Goal: Task Accomplishment & Management: Manage account settings

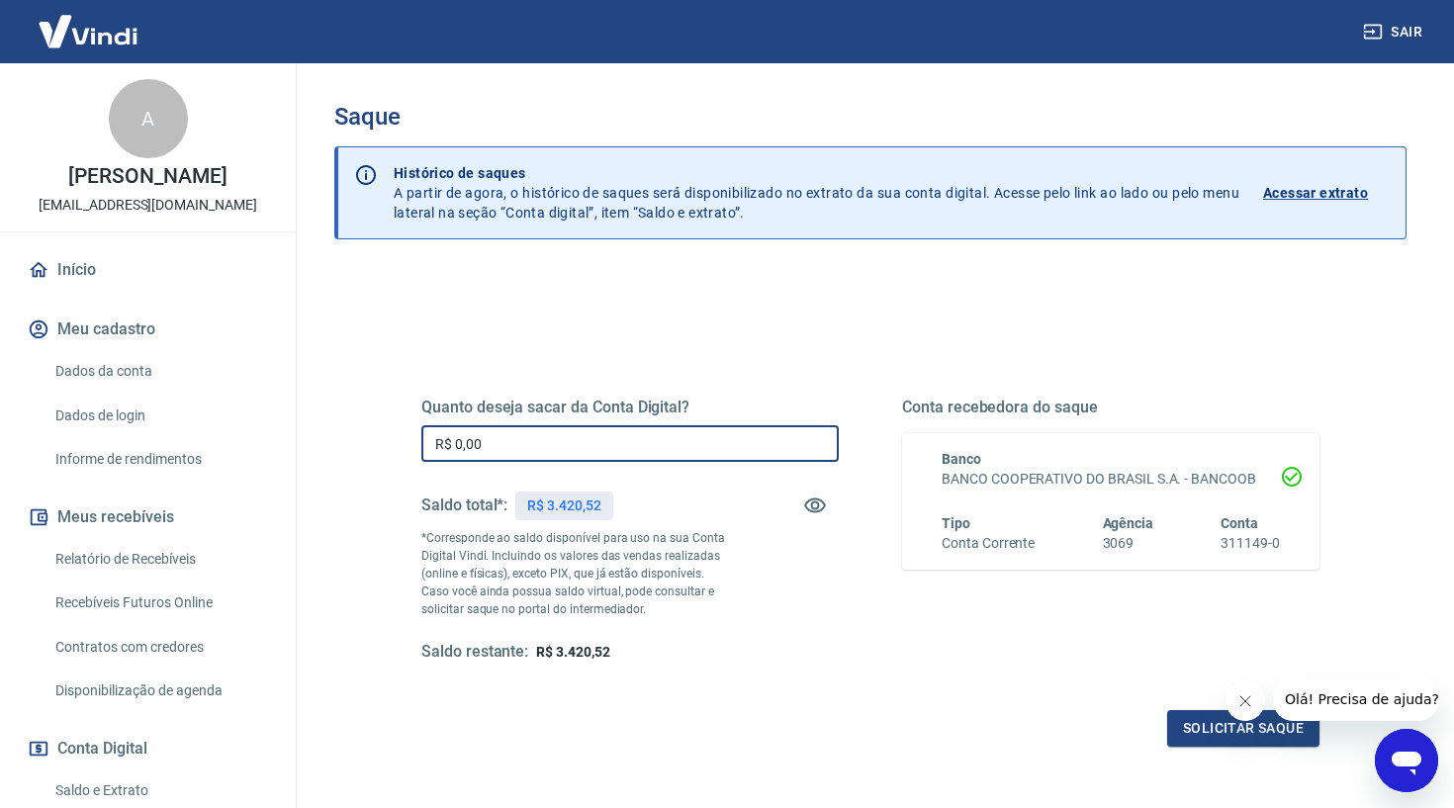
click at [593, 457] on input "R$ 0,00" at bounding box center [629, 443] width 417 height 37
type input "R$ 3.420,52"
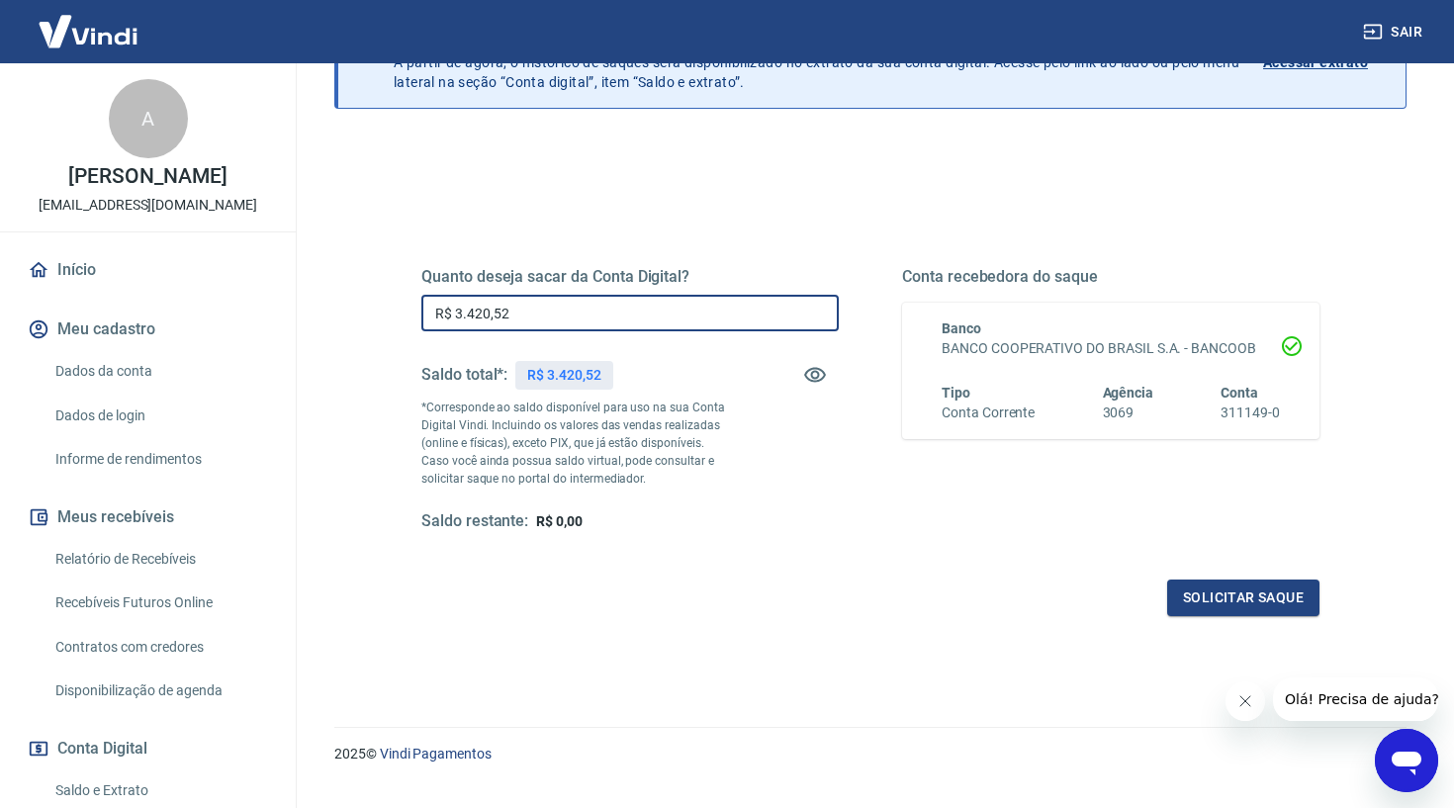
scroll to position [137, 0]
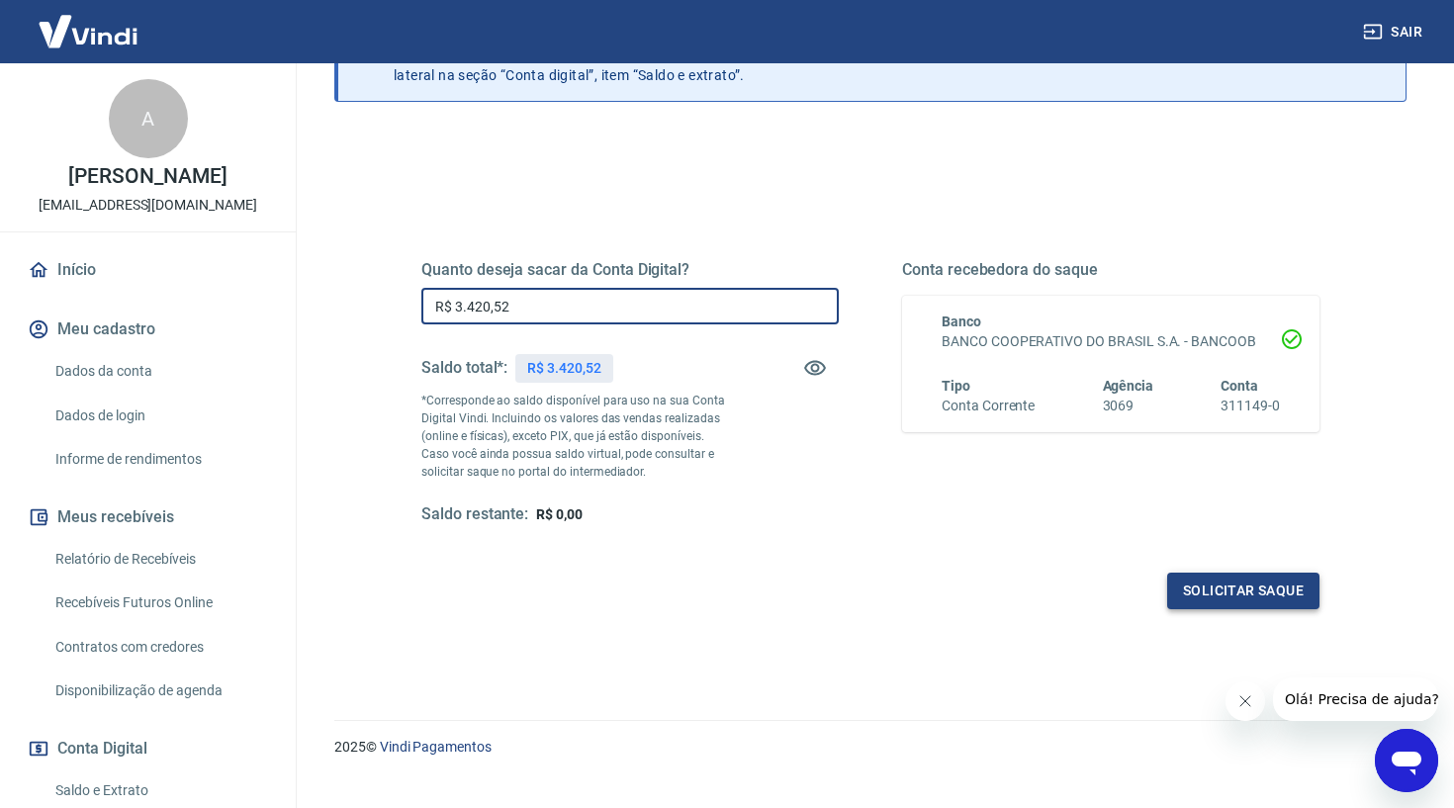
click at [1223, 590] on button "Solicitar saque" at bounding box center [1243, 591] width 152 height 37
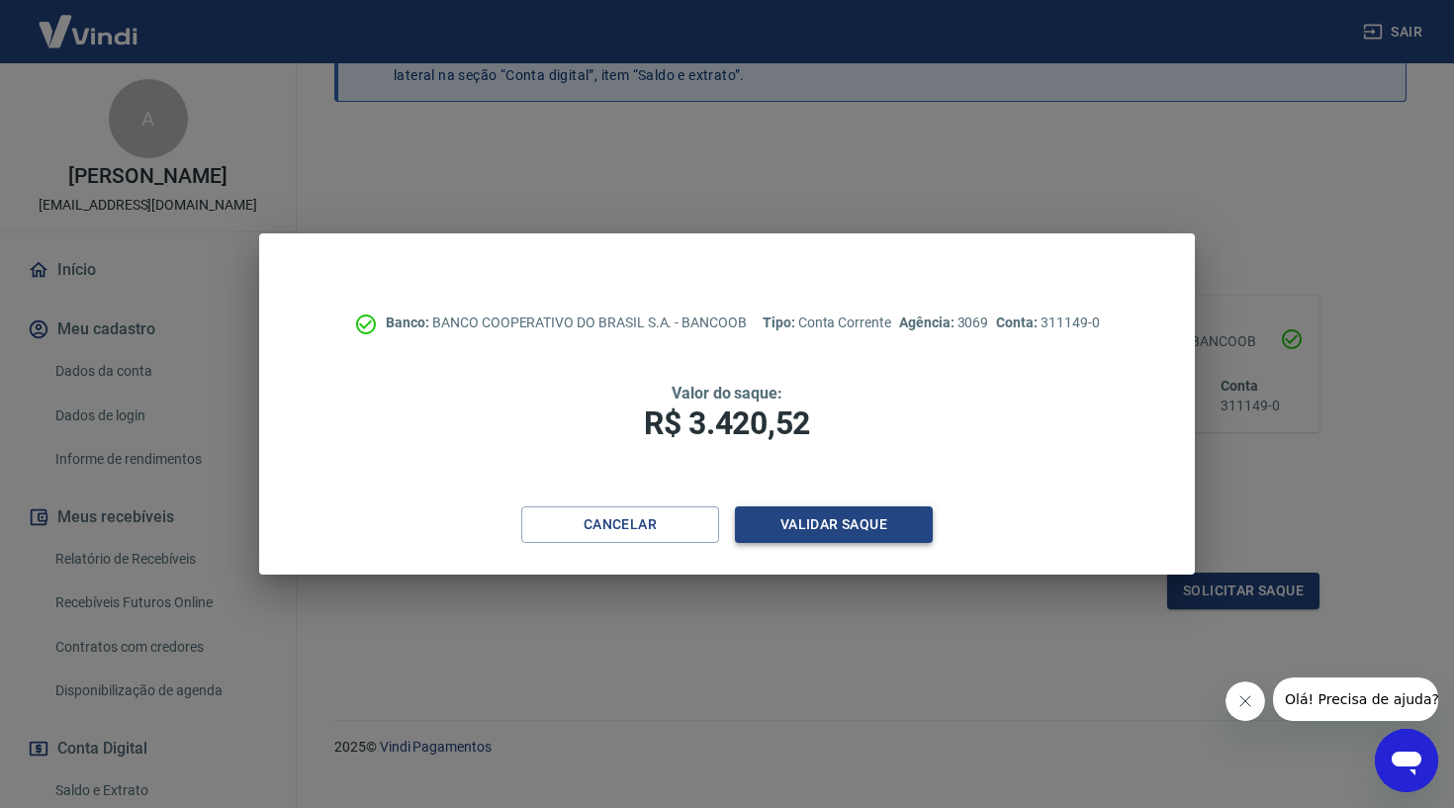
click at [893, 523] on button "Validar saque" at bounding box center [834, 524] width 198 height 37
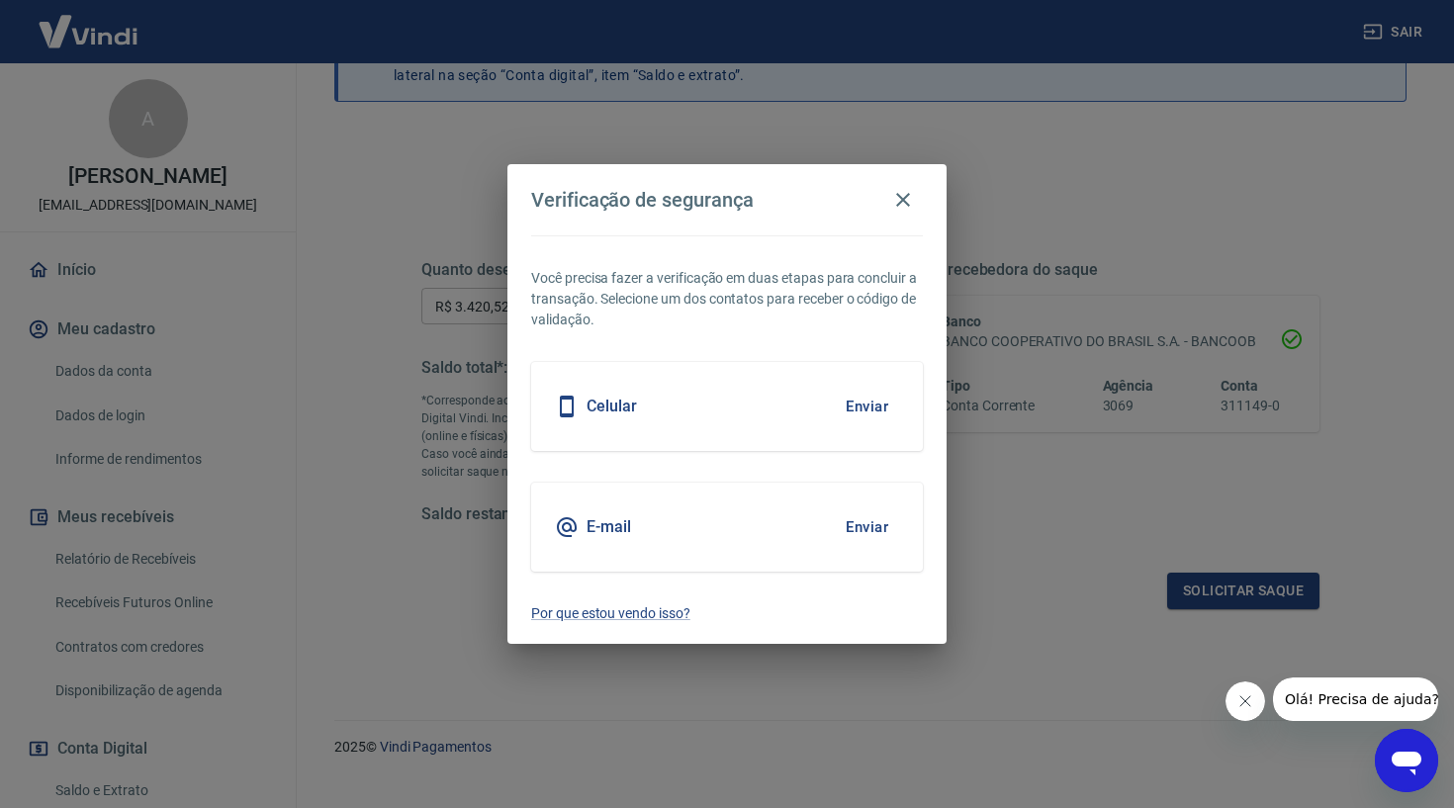
click at [875, 408] on button "Enviar" at bounding box center [867, 407] width 64 height 42
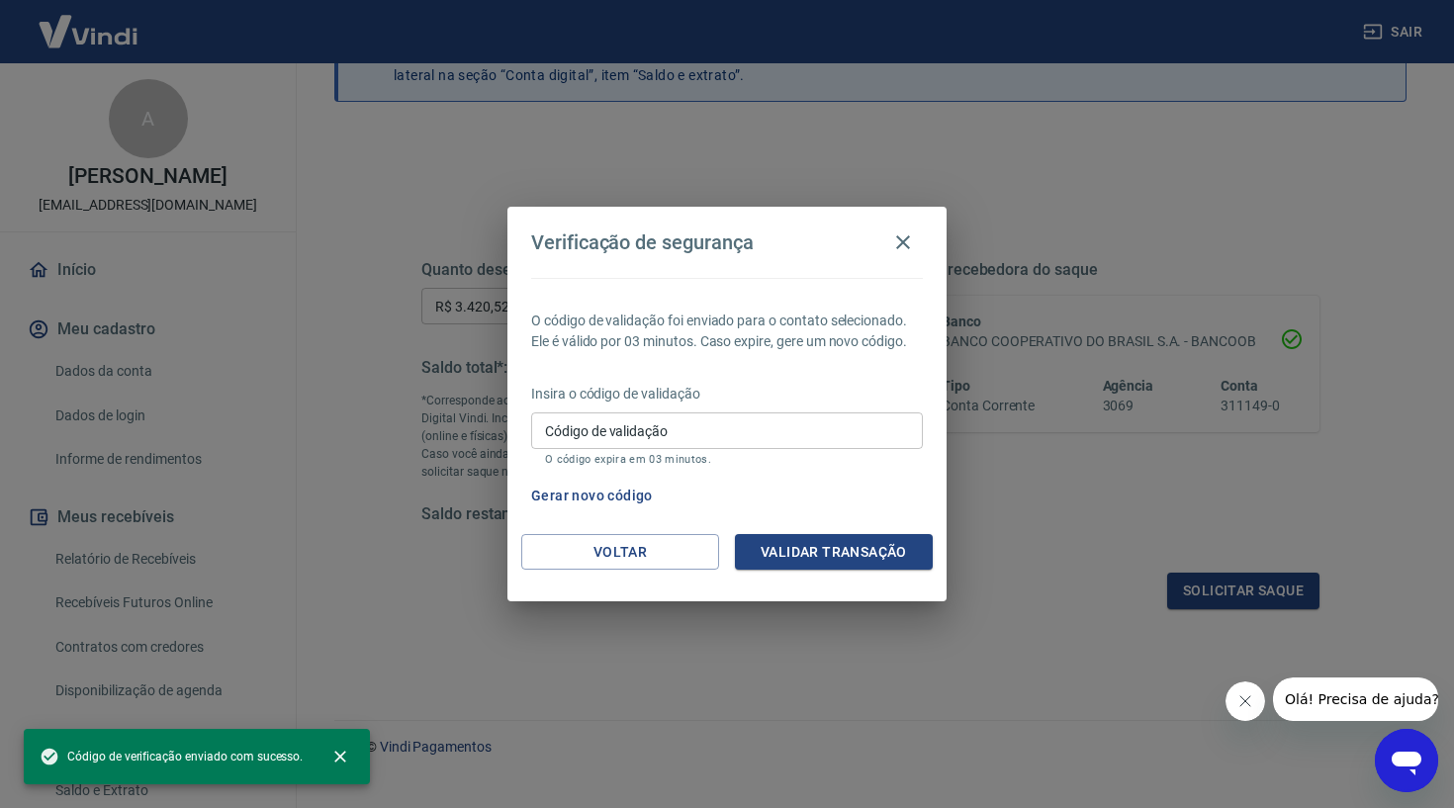
click at [714, 428] on input "Código de validação" at bounding box center [727, 430] width 392 height 37
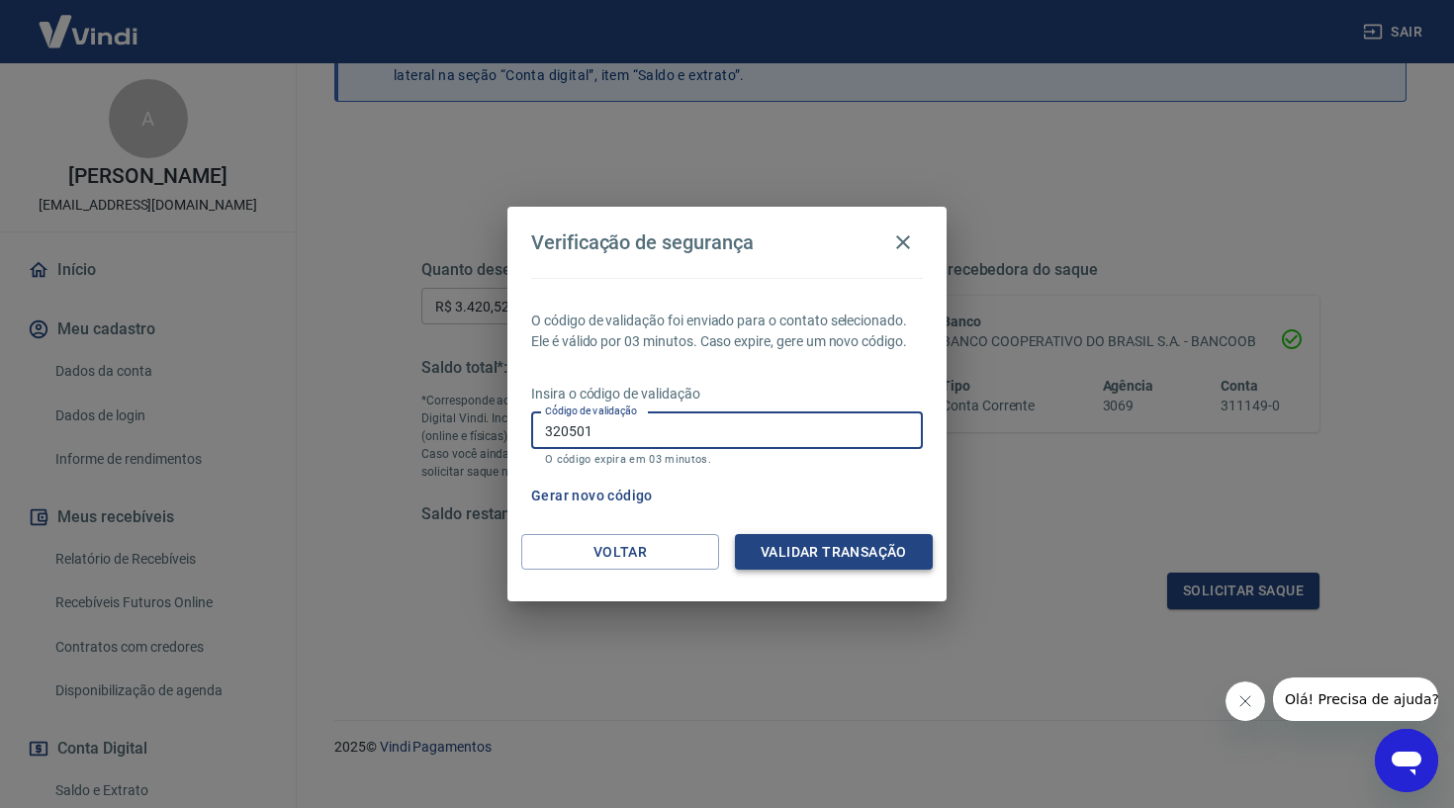
type input "320501"
click at [874, 544] on button "Validar transação" at bounding box center [834, 552] width 198 height 37
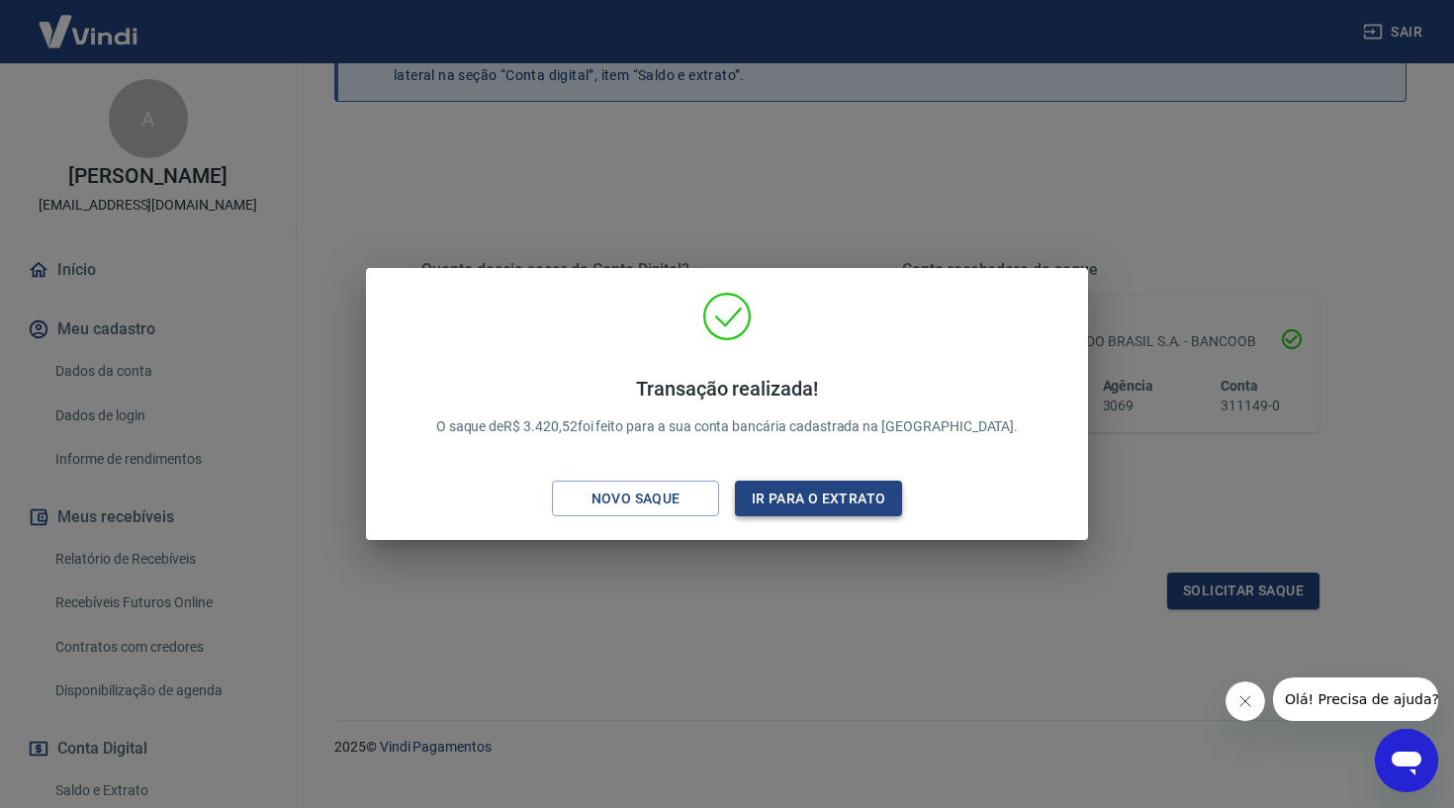
click at [813, 508] on button "Ir para o extrato" at bounding box center [818, 499] width 167 height 37
